Goal: Transaction & Acquisition: Purchase product/service

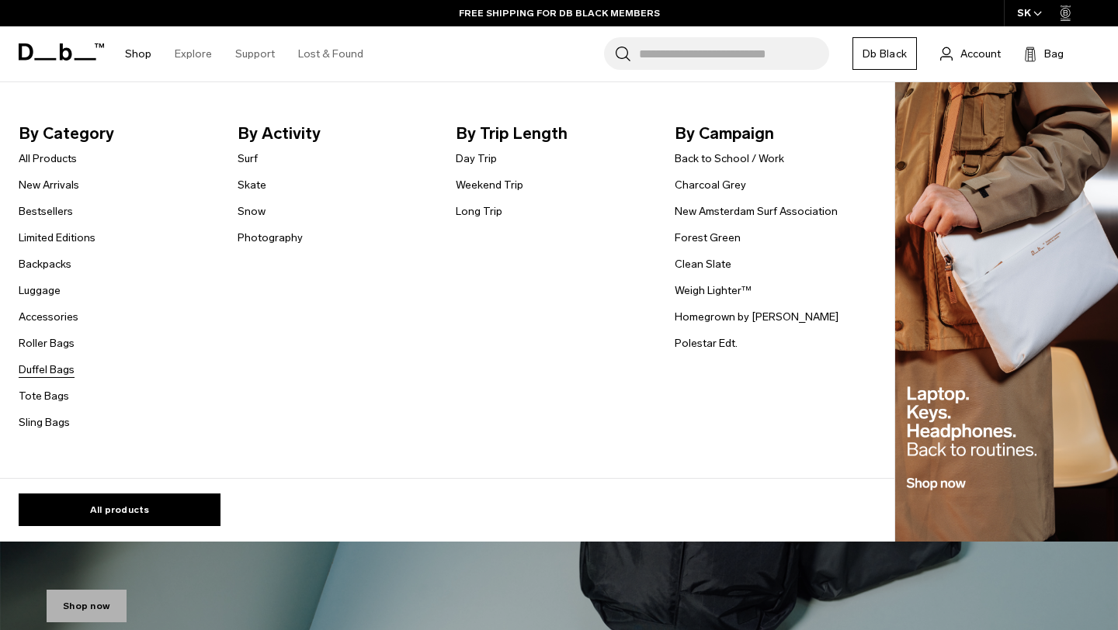
click at [38, 366] on link "Duffel Bags" at bounding box center [47, 370] width 56 height 16
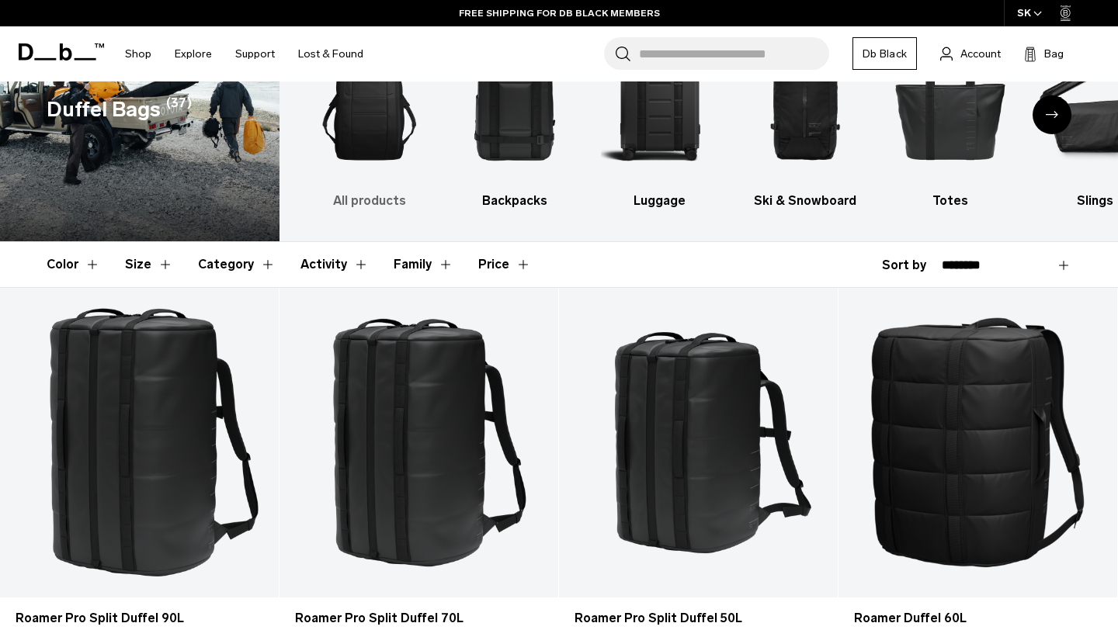
scroll to position [38, 0]
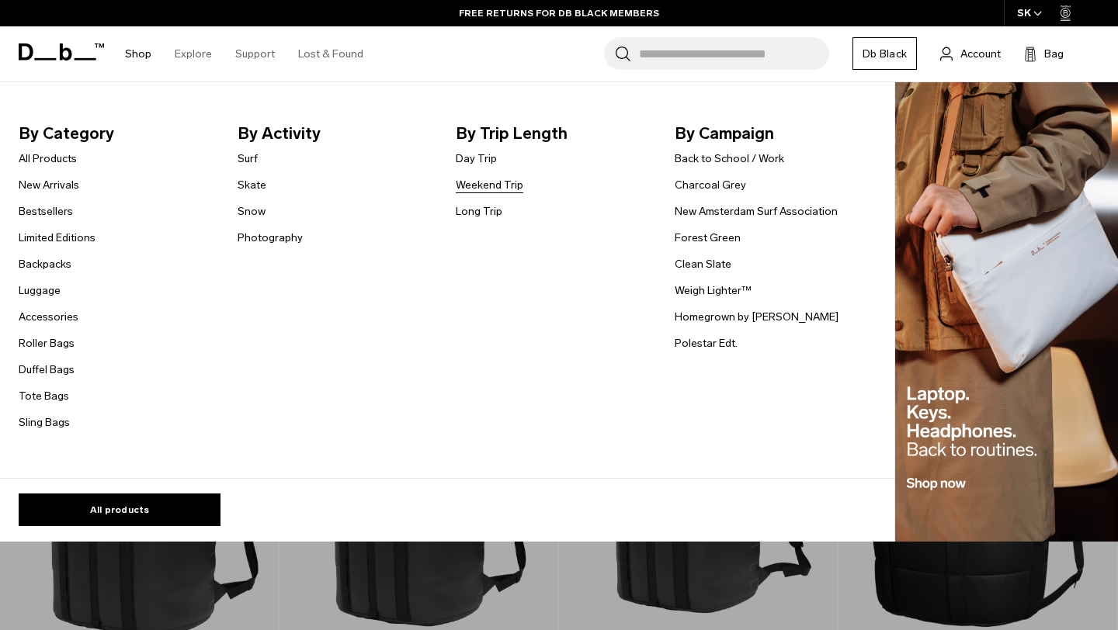
click at [460, 182] on link "Weekend Trip" at bounding box center [490, 185] width 68 height 16
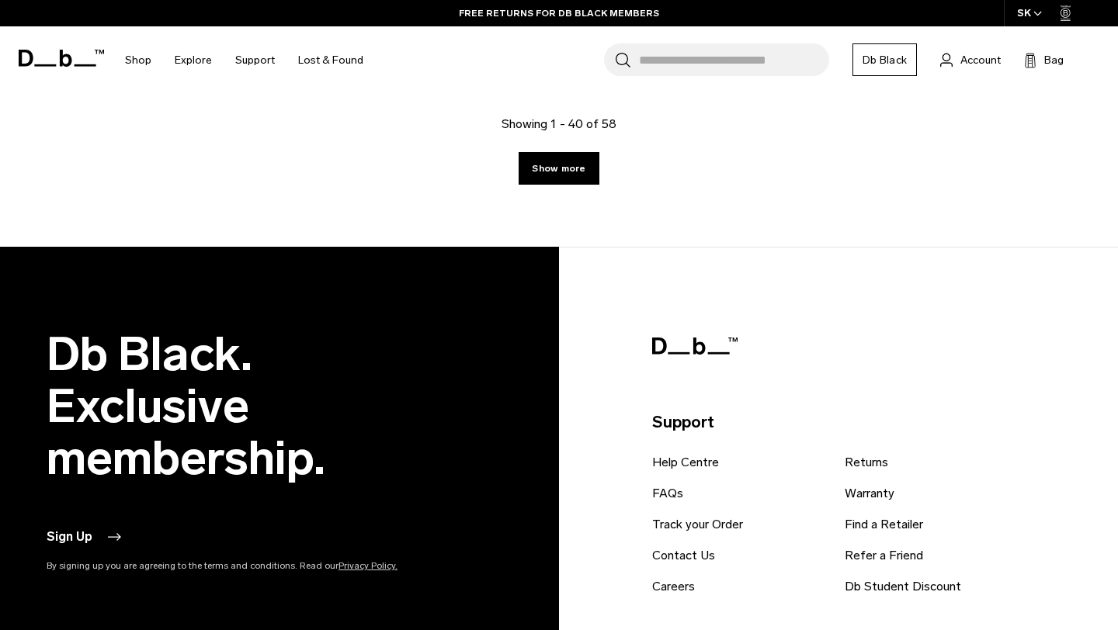
scroll to position [4632, 0]
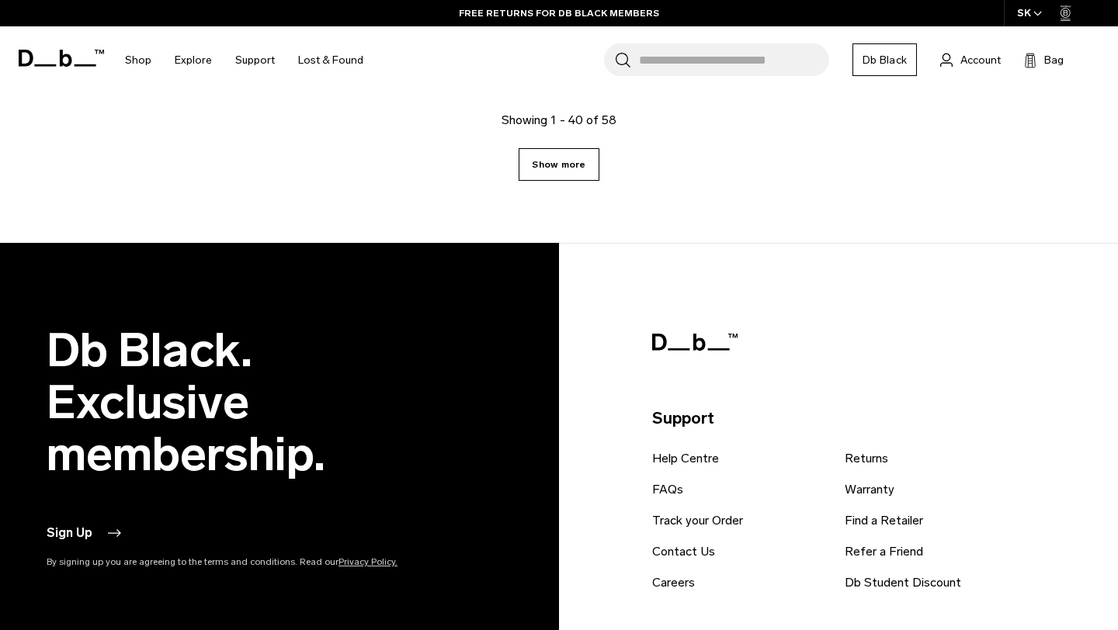
click at [576, 169] on link "Show more" at bounding box center [559, 164] width 80 height 33
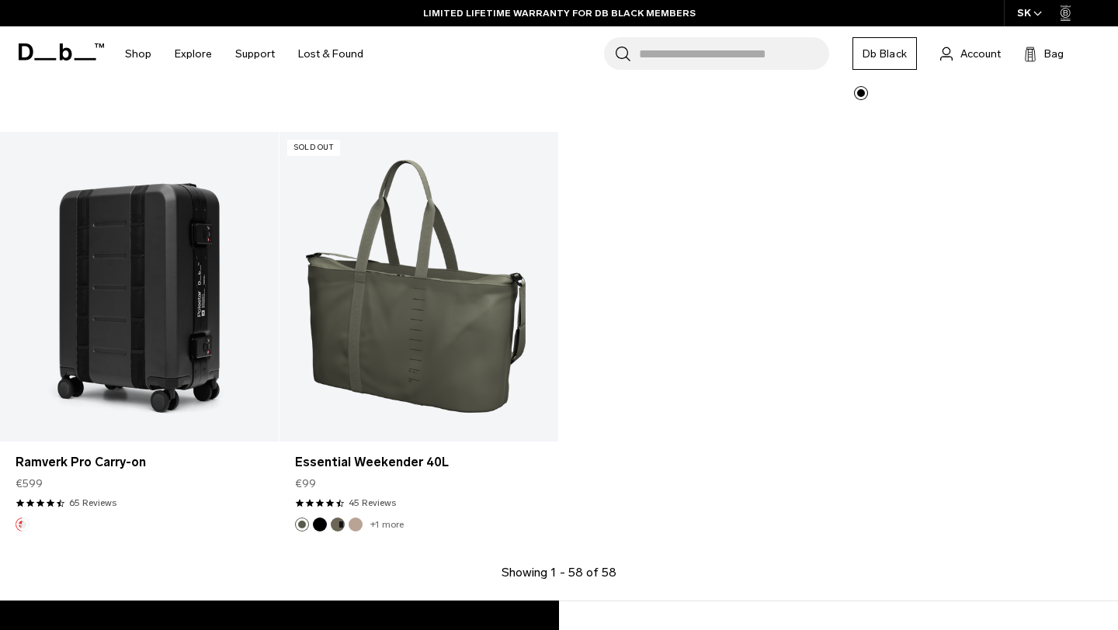
scroll to position [6369, 0]
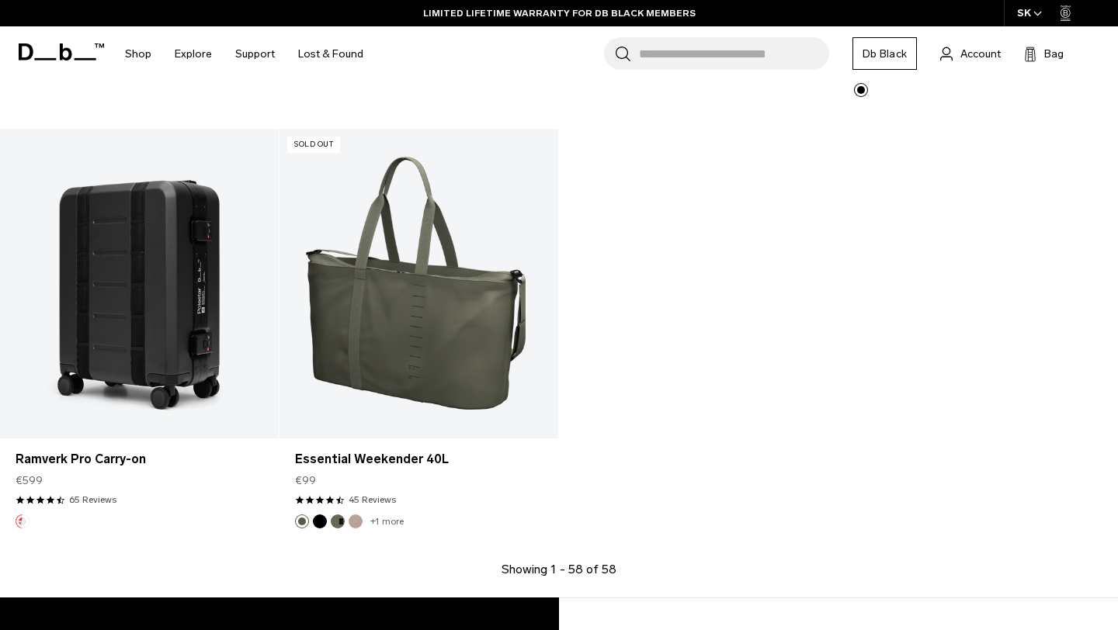
click at [665, 50] on input "Search for Bags, Luggage..." at bounding box center [734, 53] width 190 height 33
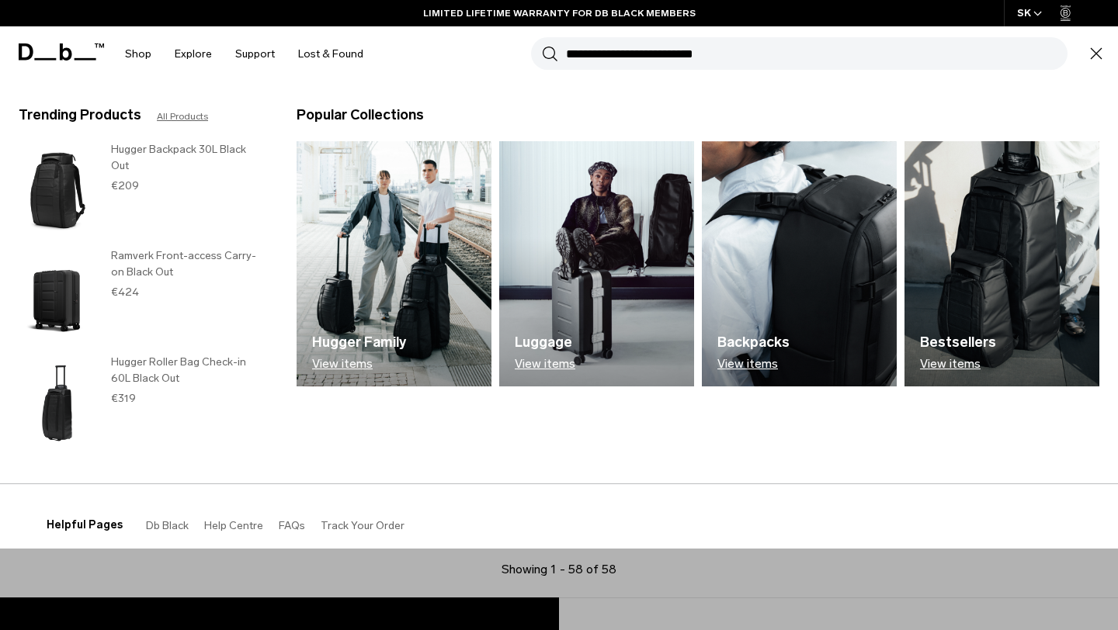
paste input "**********"
type input "**********"
click at [542, 45] on button "Search" at bounding box center [550, 53] width 16 height 17
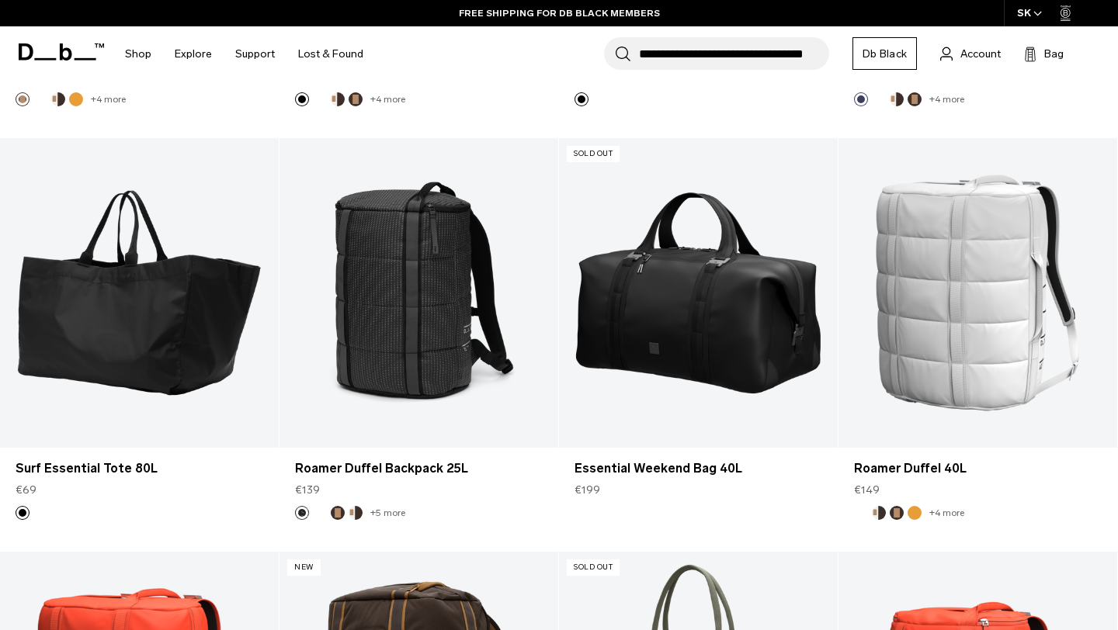
scroll to position [1428, 0]
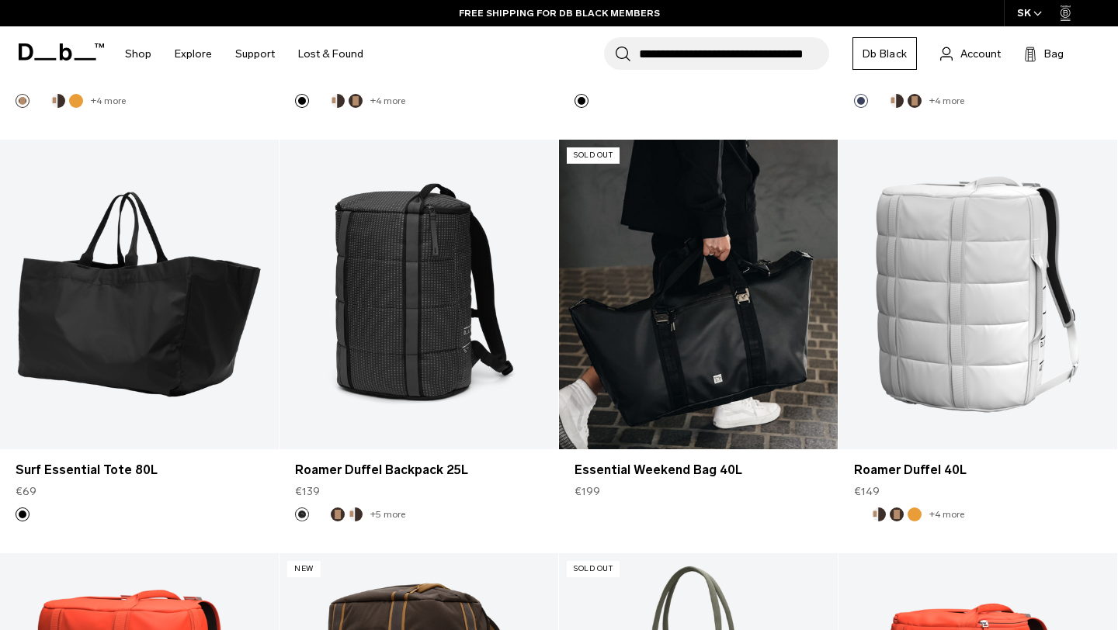
click at [814, 328] on link "Essential Weekend Bag 40L" at bounding box center [698, 295] width 279 height 310
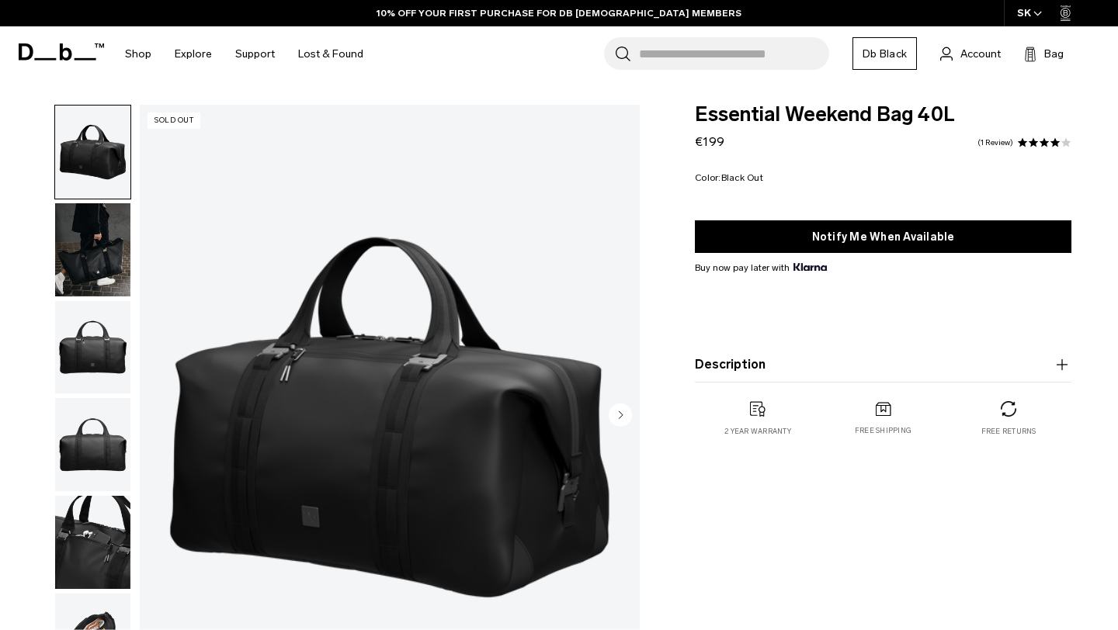
click at [619, 412] on icon "Next slide" at bounding box center [621, 414] width 4 height 7
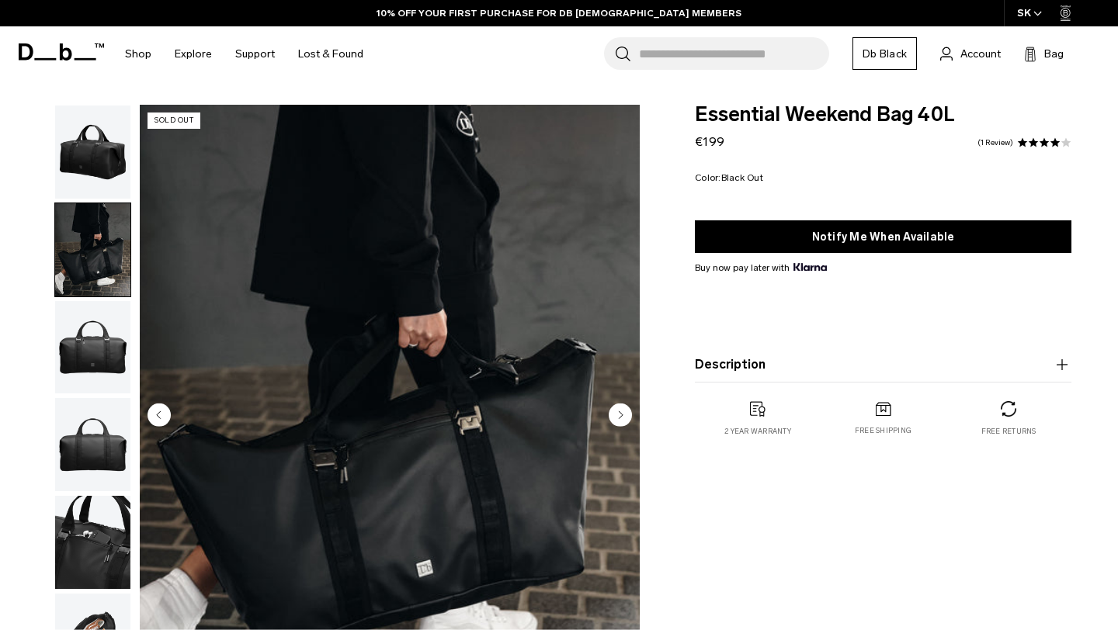
click at [619, 412] on icon "Next slide" at bounding box center [621, 414] width 4 height 7
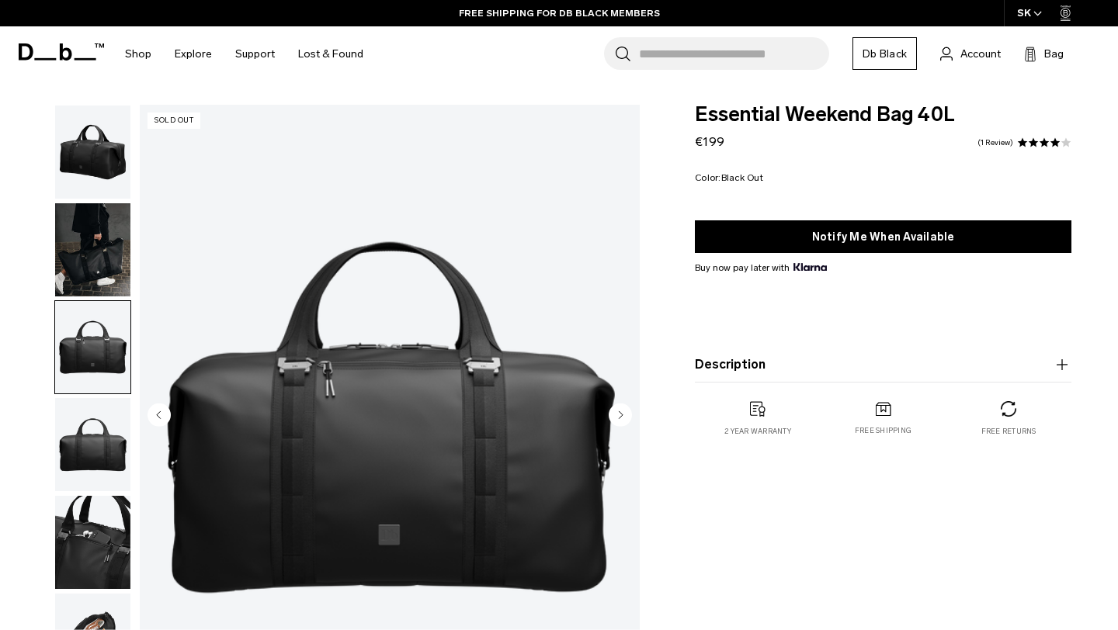
click at [619, 412] on icon "Next slide" at bounding box center [621, 414] width 4 height 7
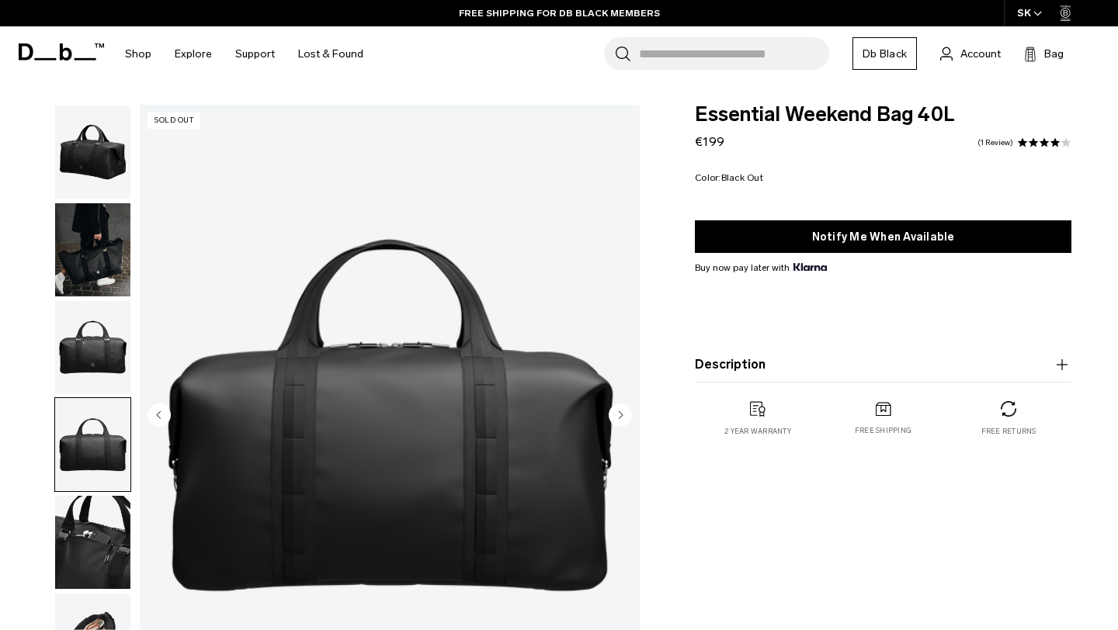
click at [619, 412] on icon "Next slide" at bounding box center [621, 414] width 4 height 7
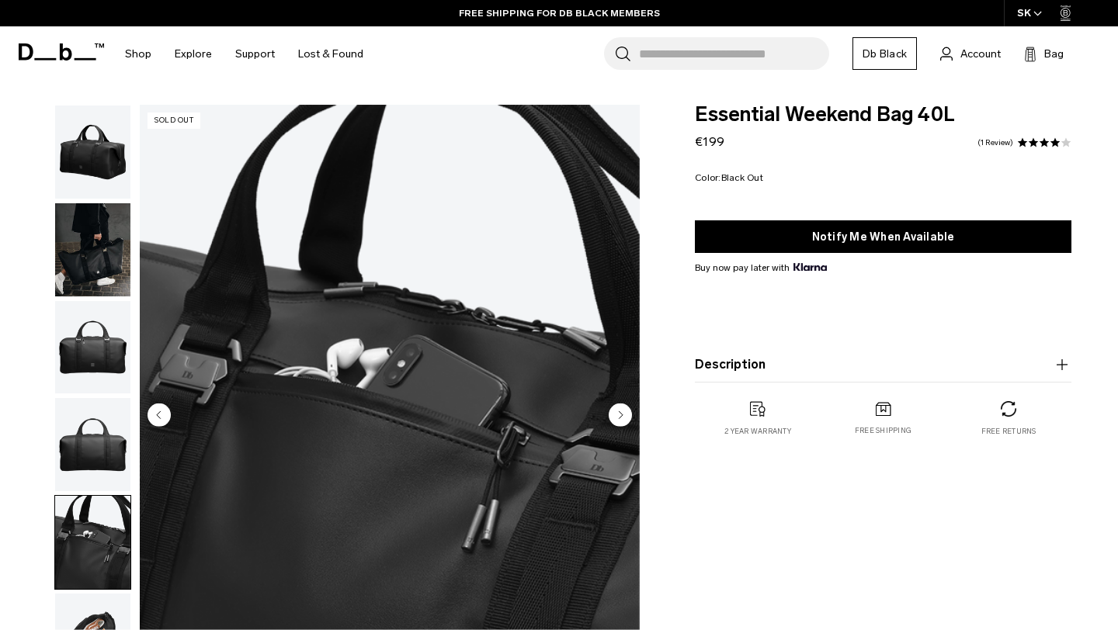
click at [619, 412] on icon "Next slide" at bounding box center [621, 414] width 4 height 7
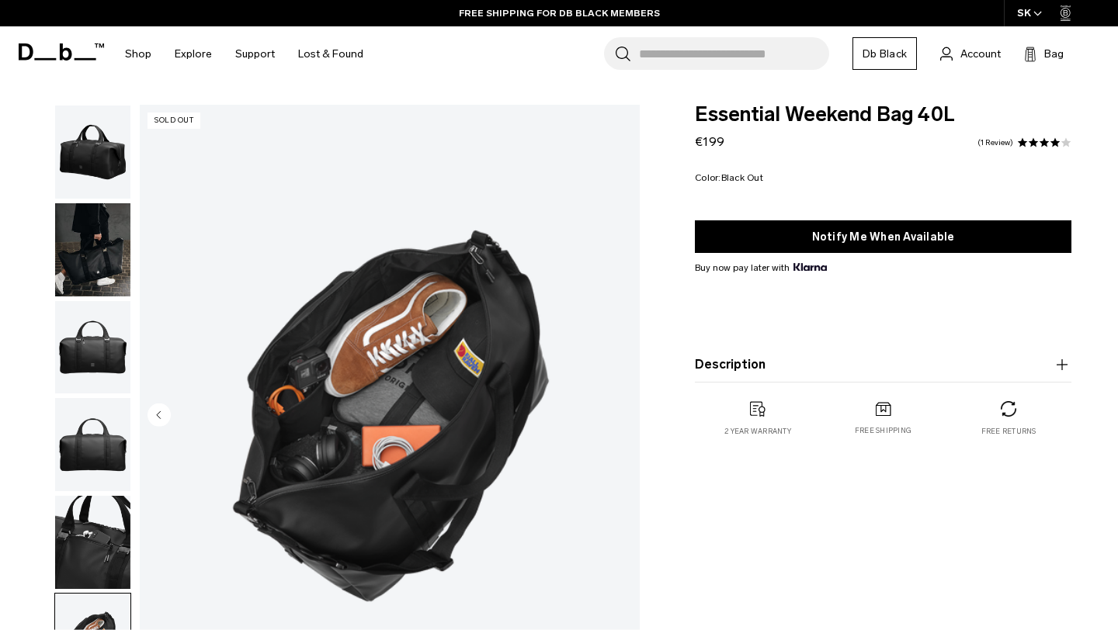
click at [619, 412] on img "6 / 6" at bounding box center [390, 417] width 500 height 624
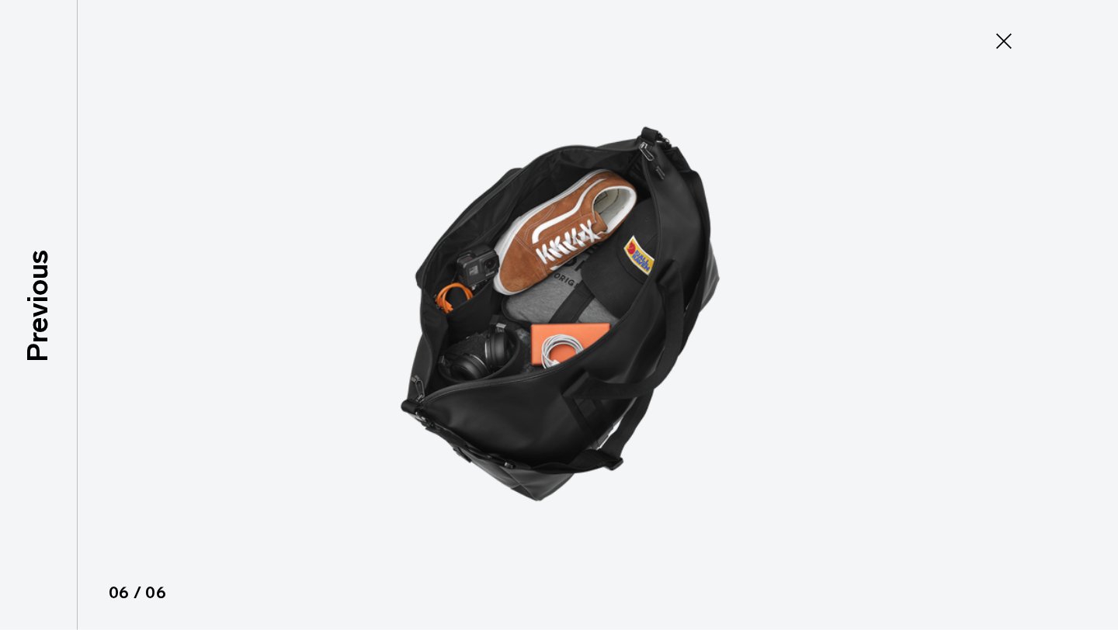
click at [1004, 48] on icon at bounding box center [1003, 41] width 25 height 25
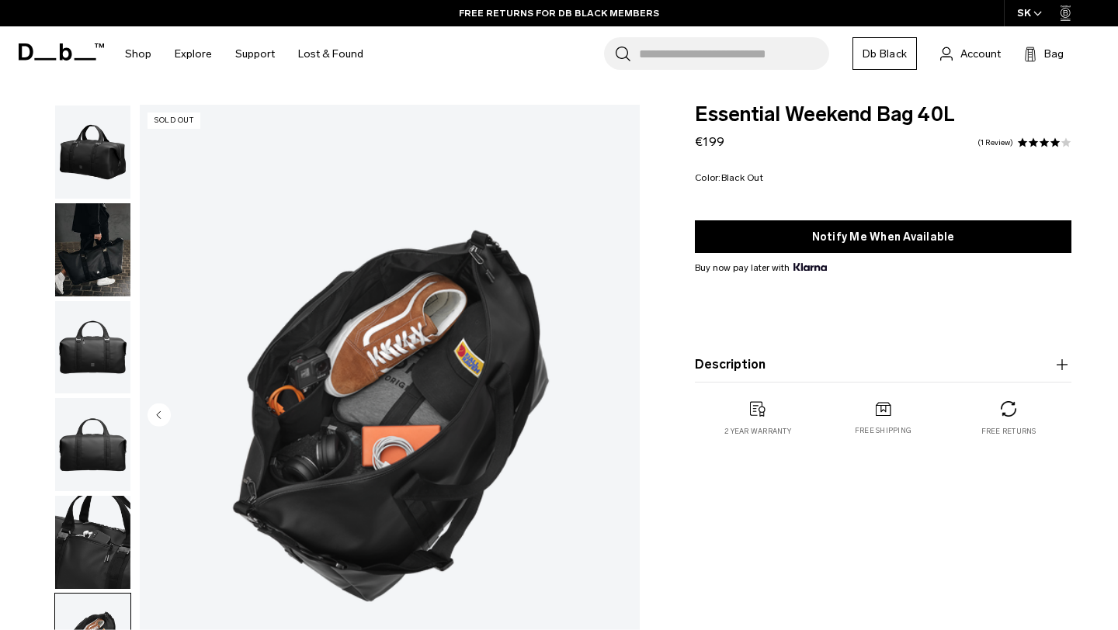
click at [91, 354] on img "button" at bounding box center [92, 347] width 75 height 93
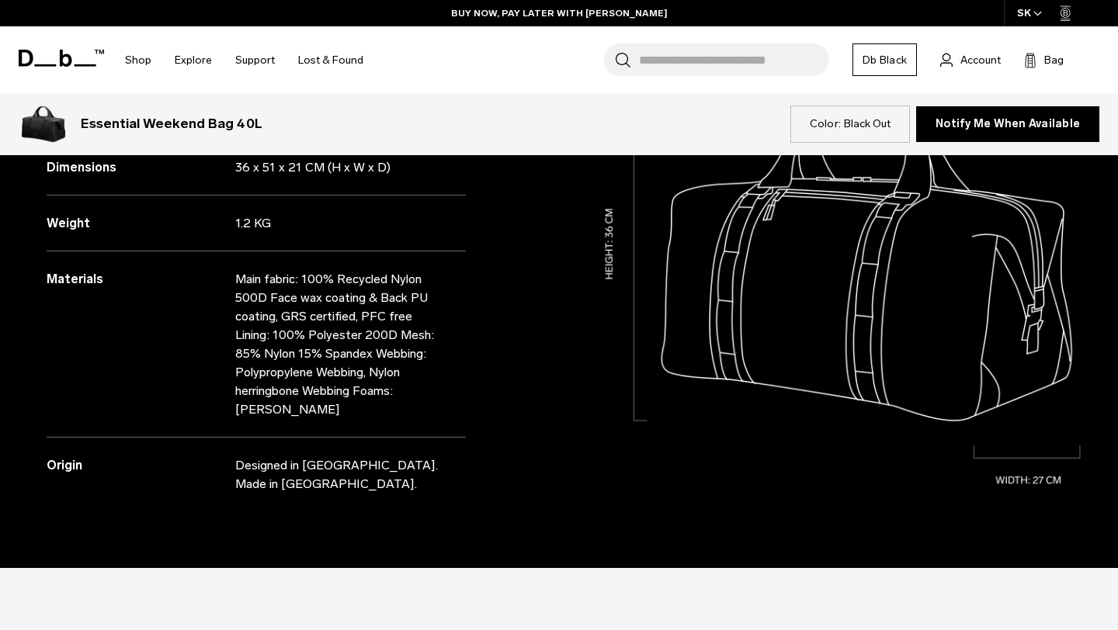
scroll to position [1373, 0]
